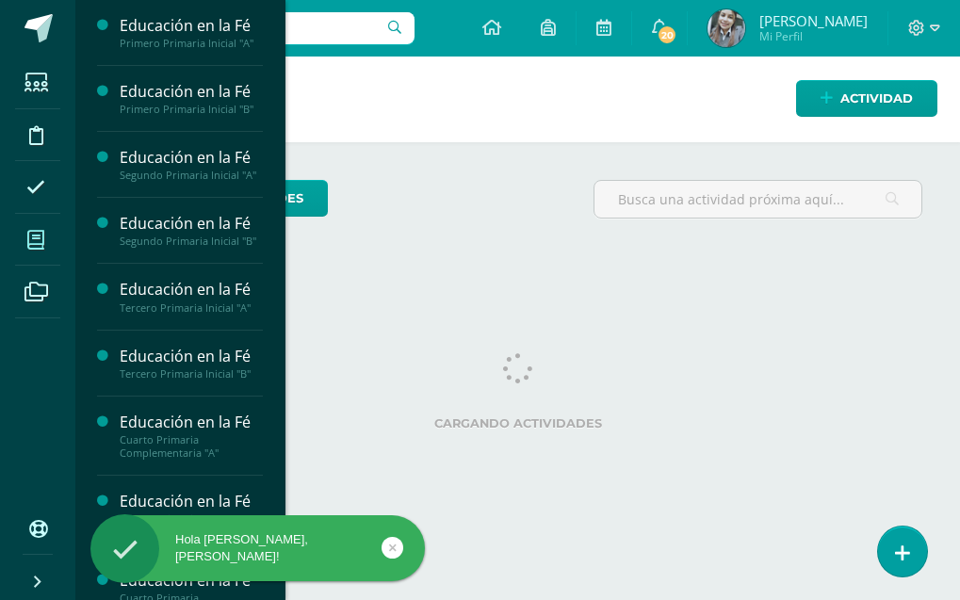
click at [29, 235] on icon at bounding box center [35, 240] width 17 height 19
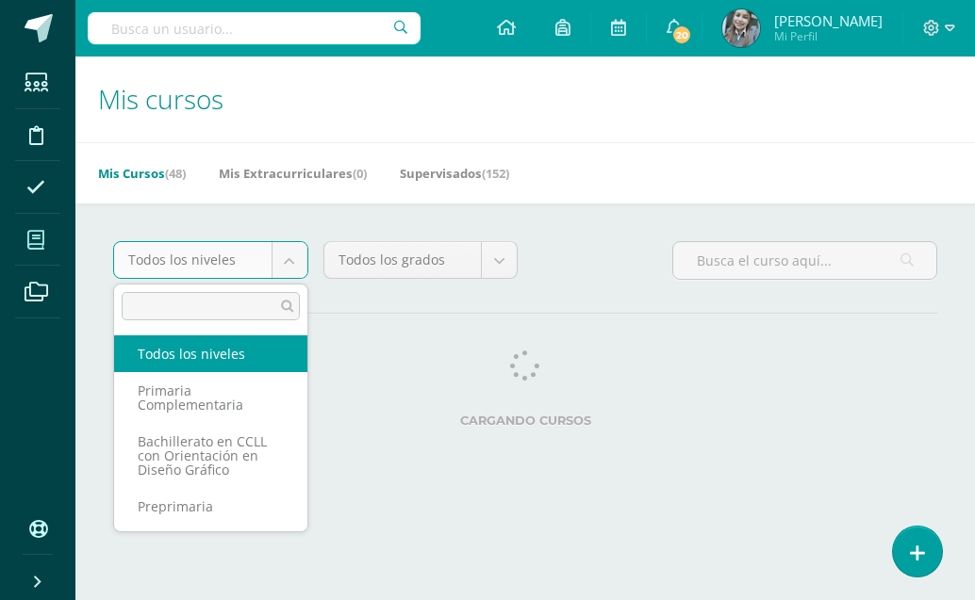
click at [296, 260] on body "Estudiantes Disciplina Asistencia Mis cursos Archivos Soporte Centro de ayuda Ú…" at bounding box center [487, 236] width 975 height 473
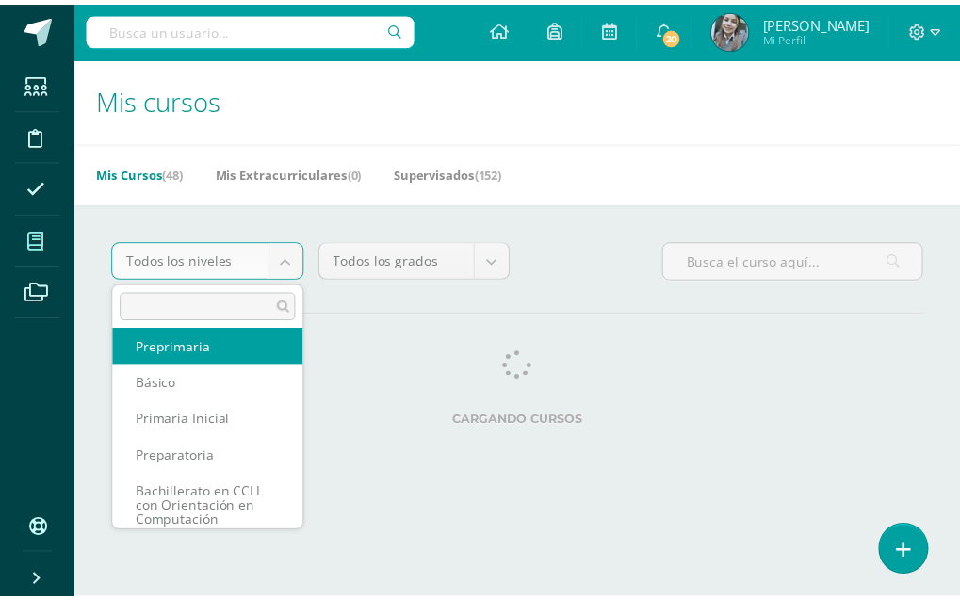
scroll to position [176, 0]
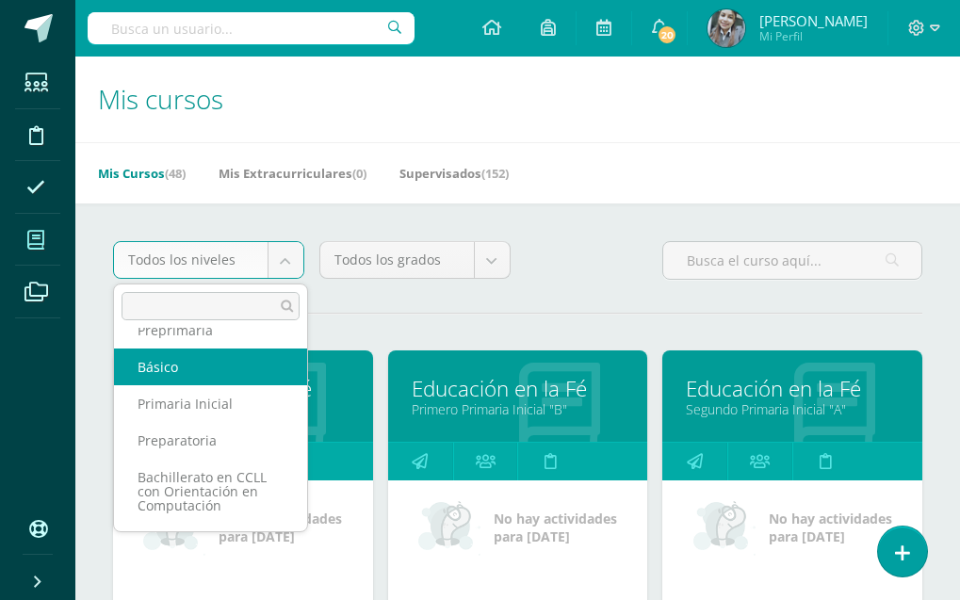
select select "4"
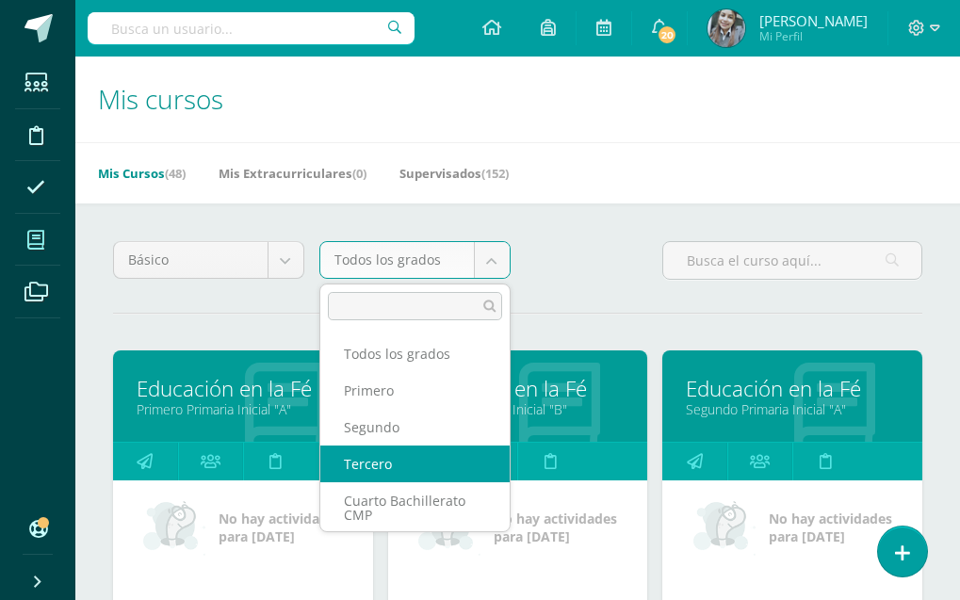
select select "12"
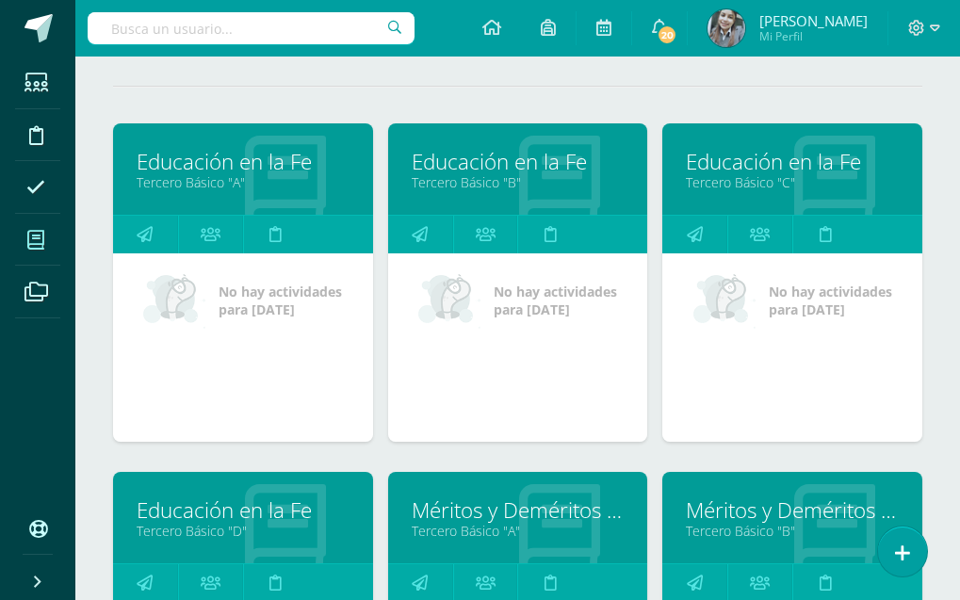
scroll to position [283, 0]
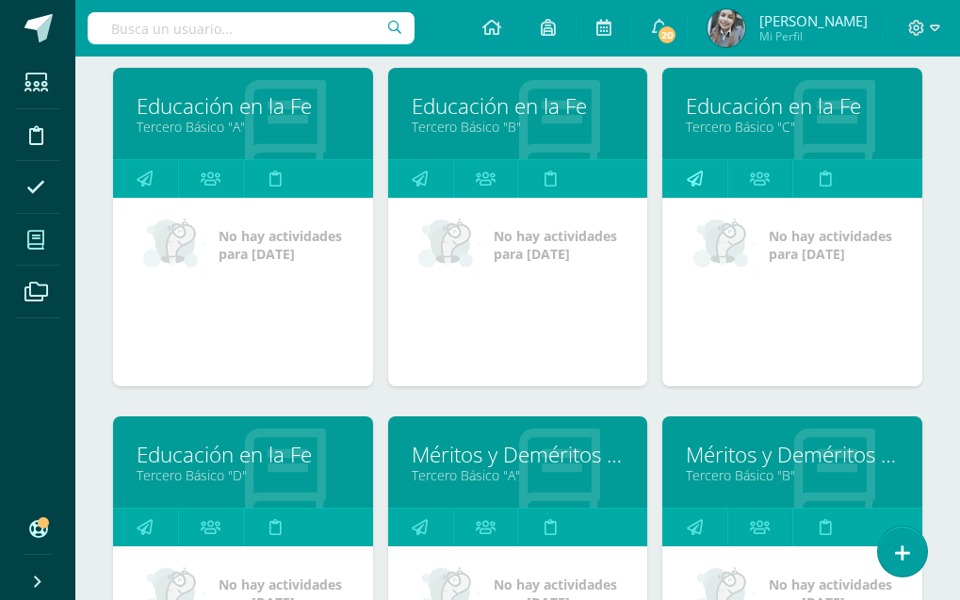
click at [687, 173] on icon at bounding box center [695, 178] width 16 height 37
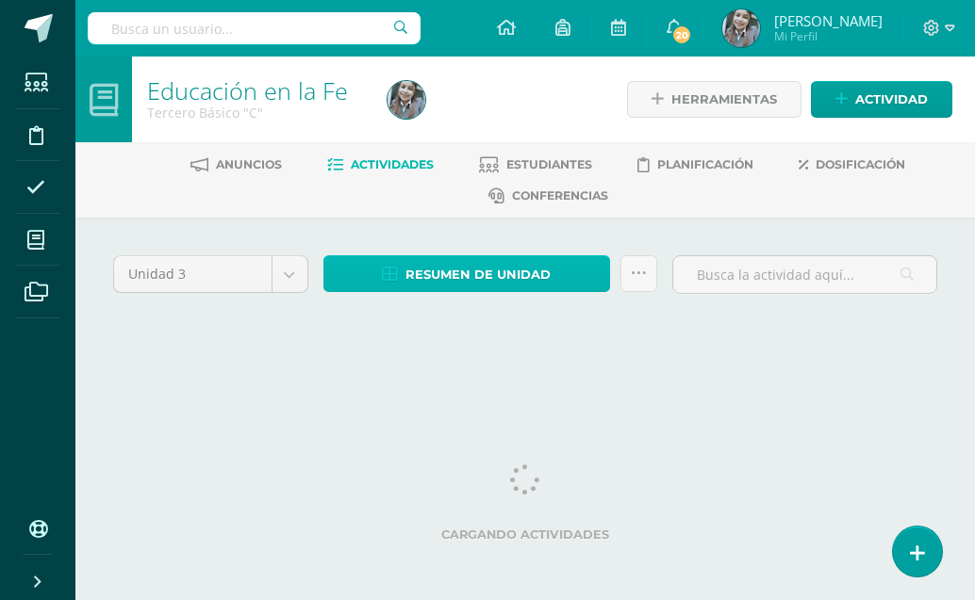
click at [515, 272] on span "Resumen de unidad" at bounding box center [477, 274] width 145 height 35
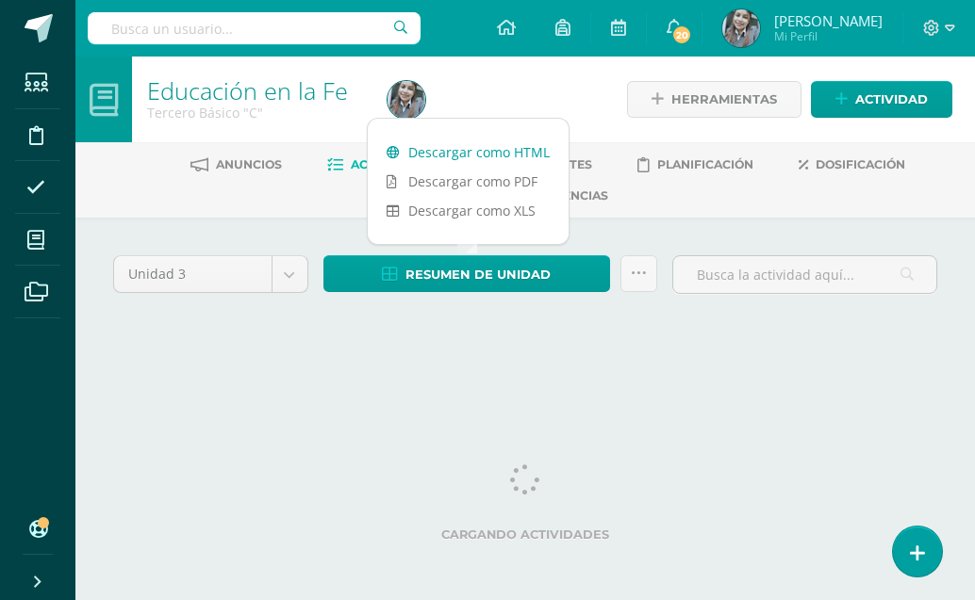
click at [464, 149] on link "Descargar como HTML" at bounding box center [468, 152] width 201 height 29
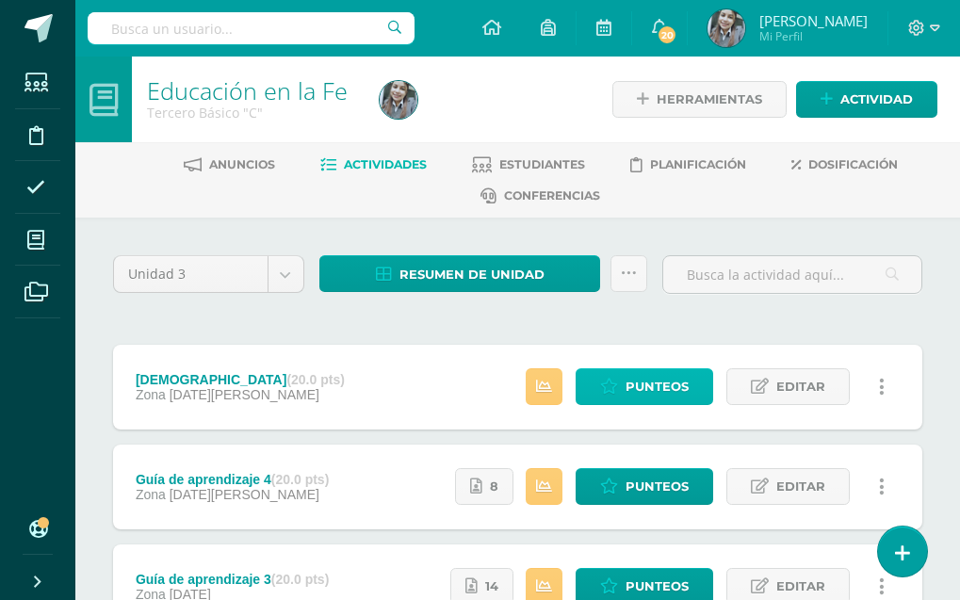
click at [677, 384] on span "Punteos" at bounding box center [657, 386] width 63 height 35
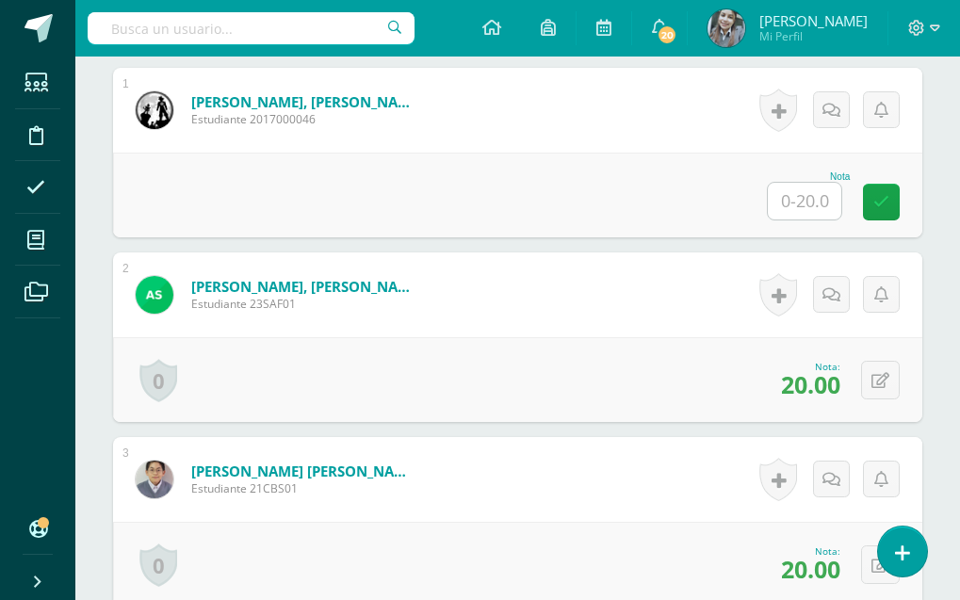
scroll to position [619, 0]
click at [801, 205] on input "text" at bounding box center [805, 200] width 74 height 37
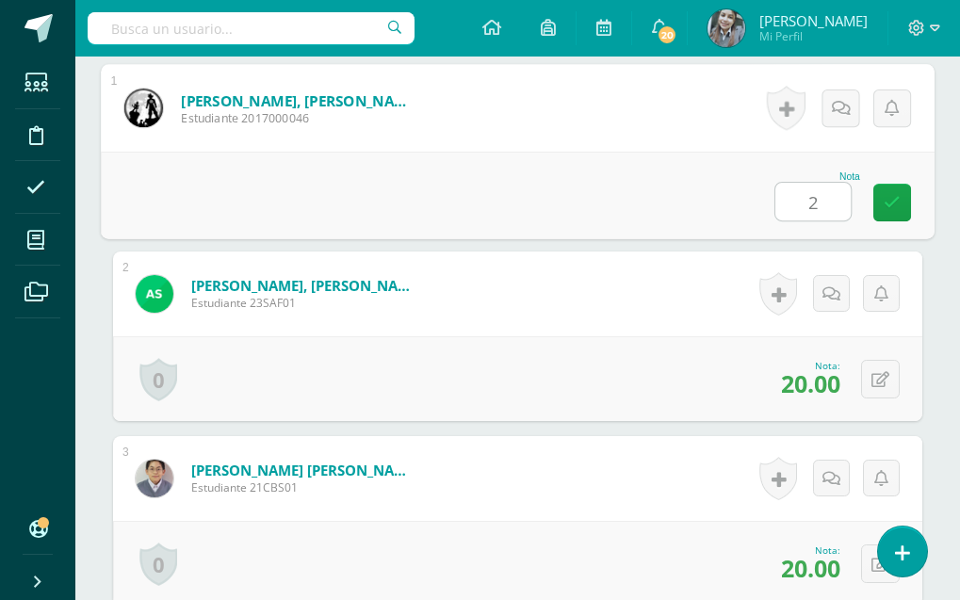
type input "20"
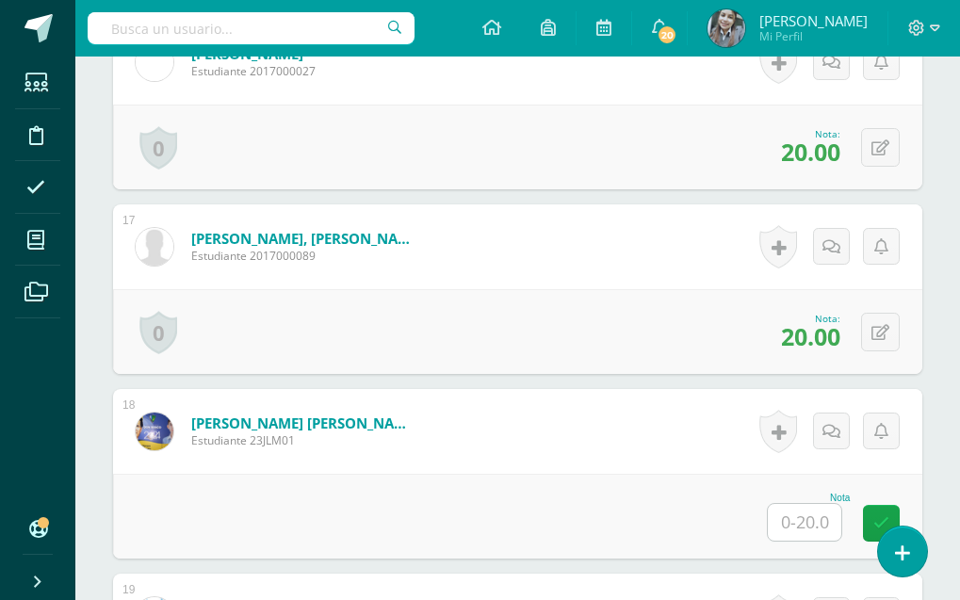
scroll to position [3544, 0]
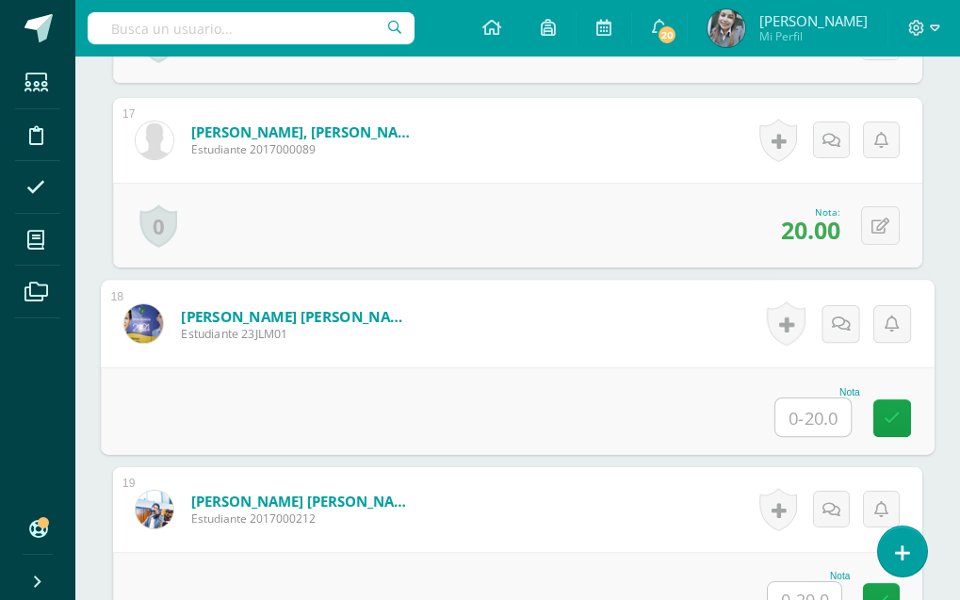
click at [824, 413] on input "text" at bounding box center [813, 418] width 75 height 38
type input "20"
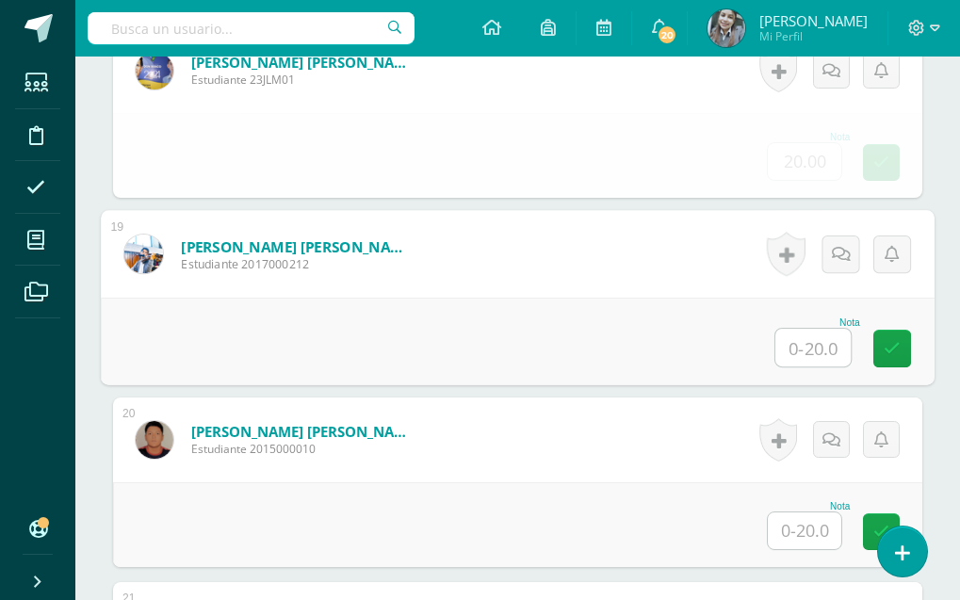
scroll to position [3846, 0]
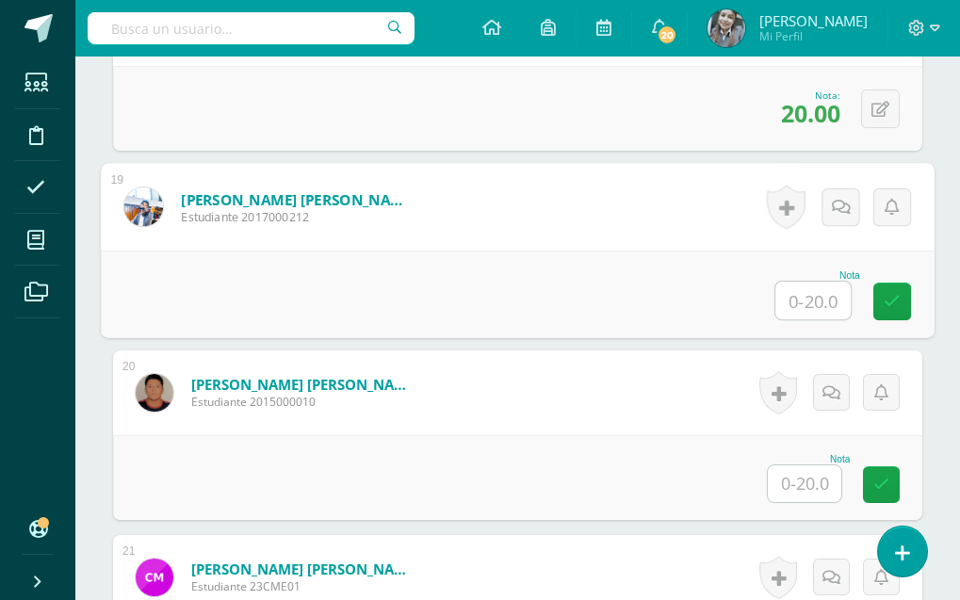
click at [838, 304] on input "text" at bounding box center [813, 301] width 75 height 38
type input "20"
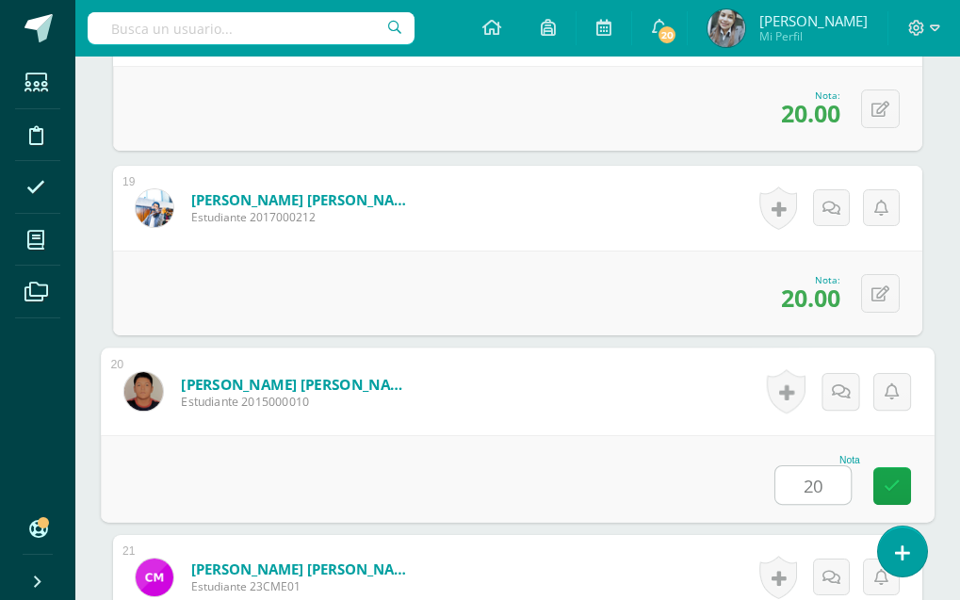
type input "20"
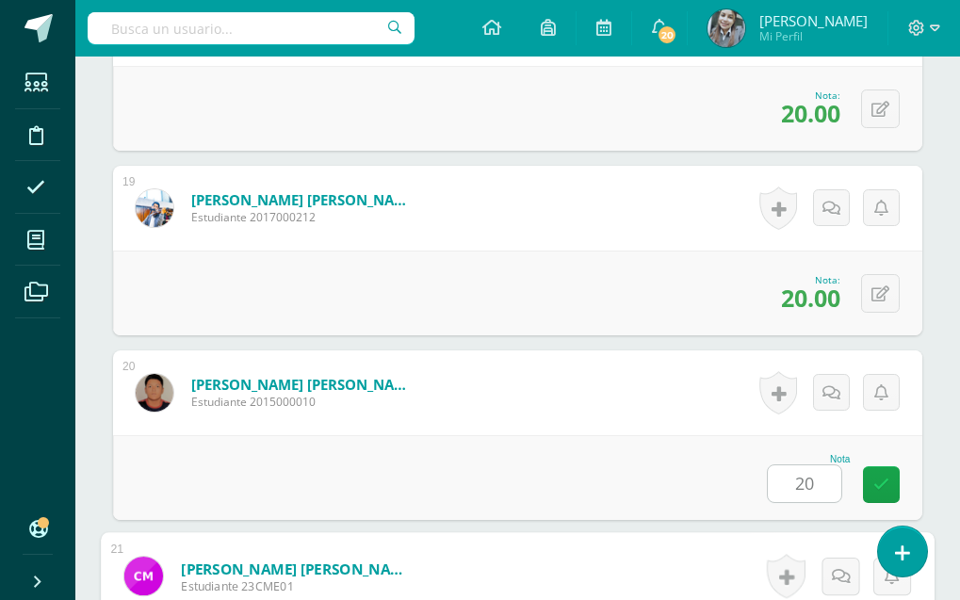
scroll to position [4214, 0]
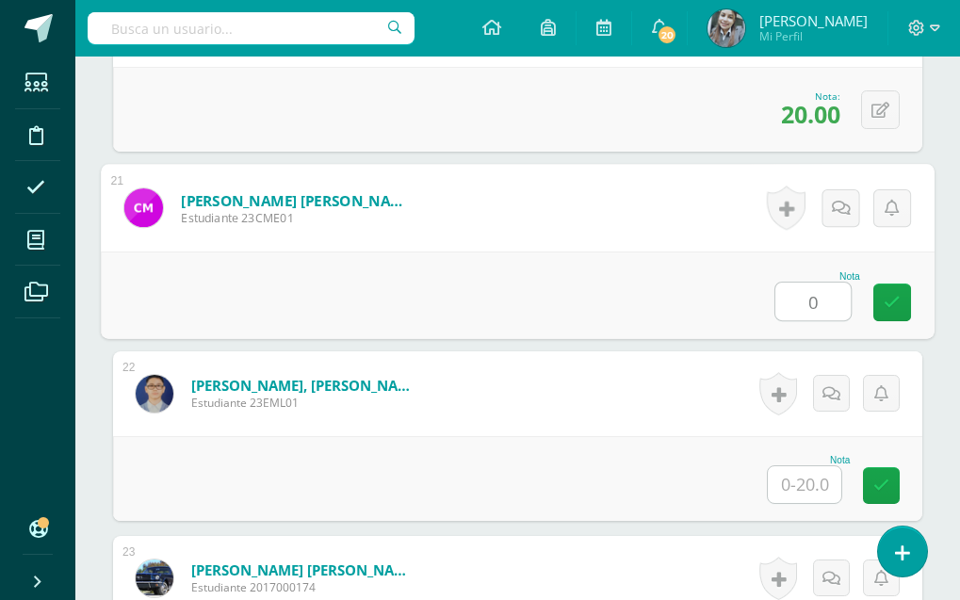
type input "0"
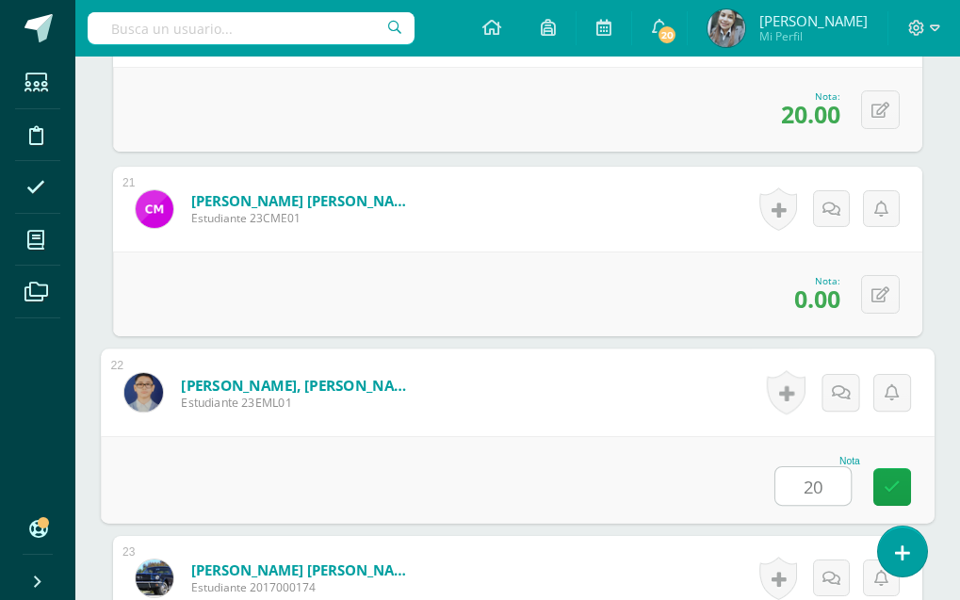
type input "20"
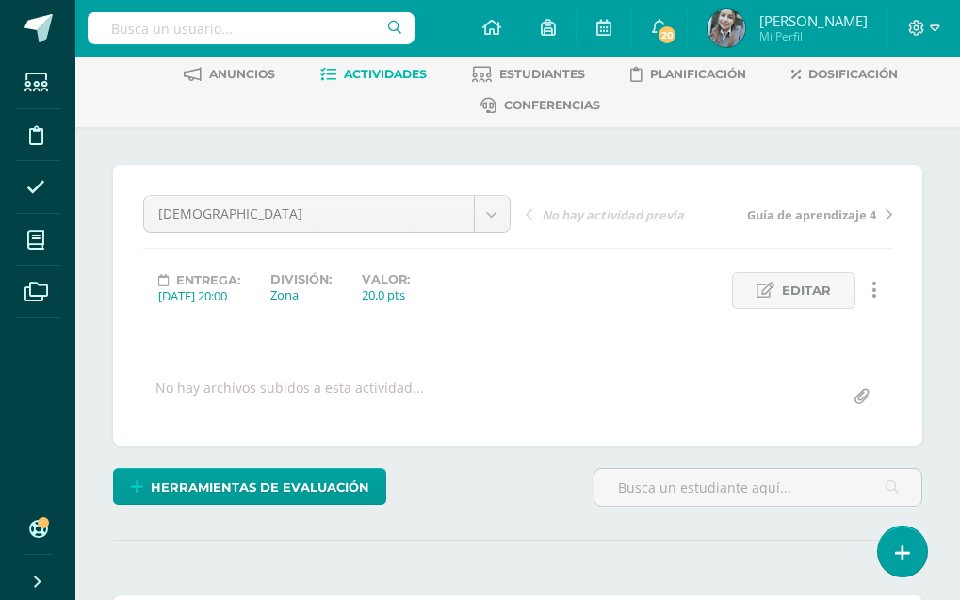
scroll to position [0, 0]
